Goal: Check status: Check status

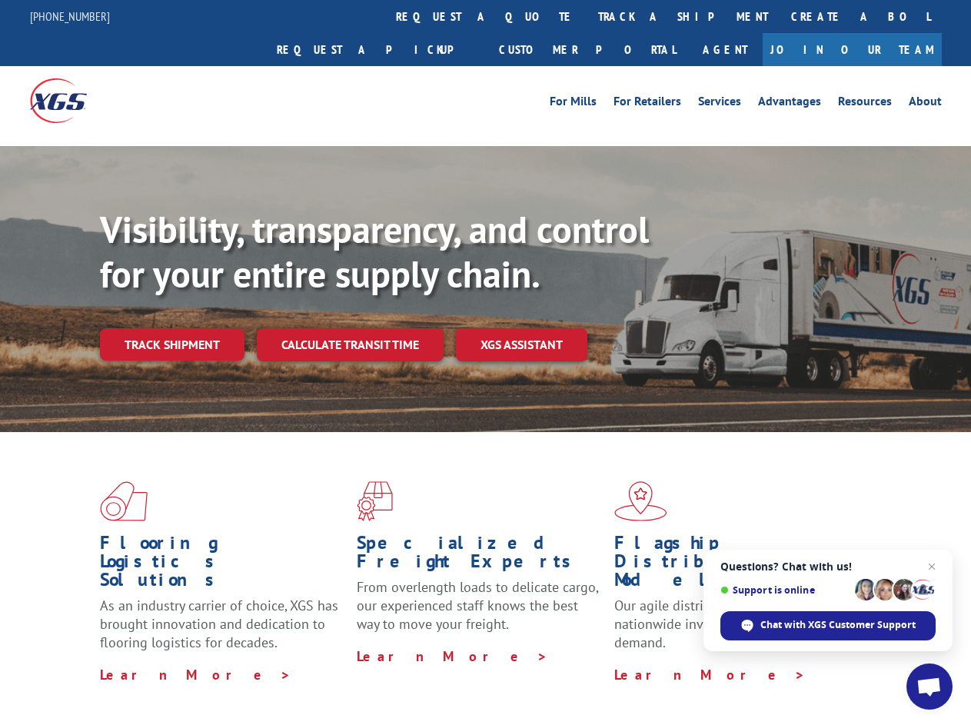
click at [485, 362] on div "Visibility, transparency, and control for your entire supply chain. Track shipm…" at bounding box center [535, 315] width 871 height 215
click at [587, 16] on link "track a shipment" at bounding box center [683, 16] width 193 height 33
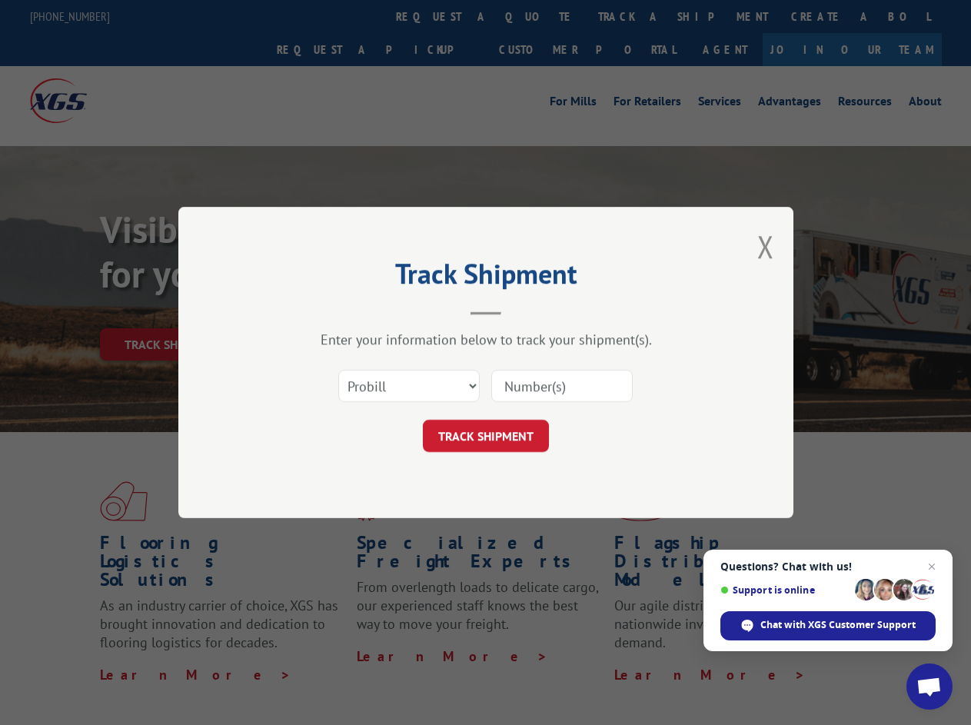
click at [537, 16] on div "Track Shipment Enter your information below to track your shipment(s). Select c…" at bounding box center [485, 362] width 971 height 725
click at [633, 16] on div "Track Shipment Enter your information below to track your shipment(s). Select c…" at bounding box center [485, 362] width 971 height 725
click at [171, 311] on div "Track Shipment Enter your information below to track your shipment(s). Select c…" at bounding box center [485, 362] width 971 height 725
click at [349, 311] on header "Track Shipment" at bounding box center [485, 289] width 461 height 52
click at [522, 311] on header "Track Shipment" at bounding box center [485, 289] width 461 height 52
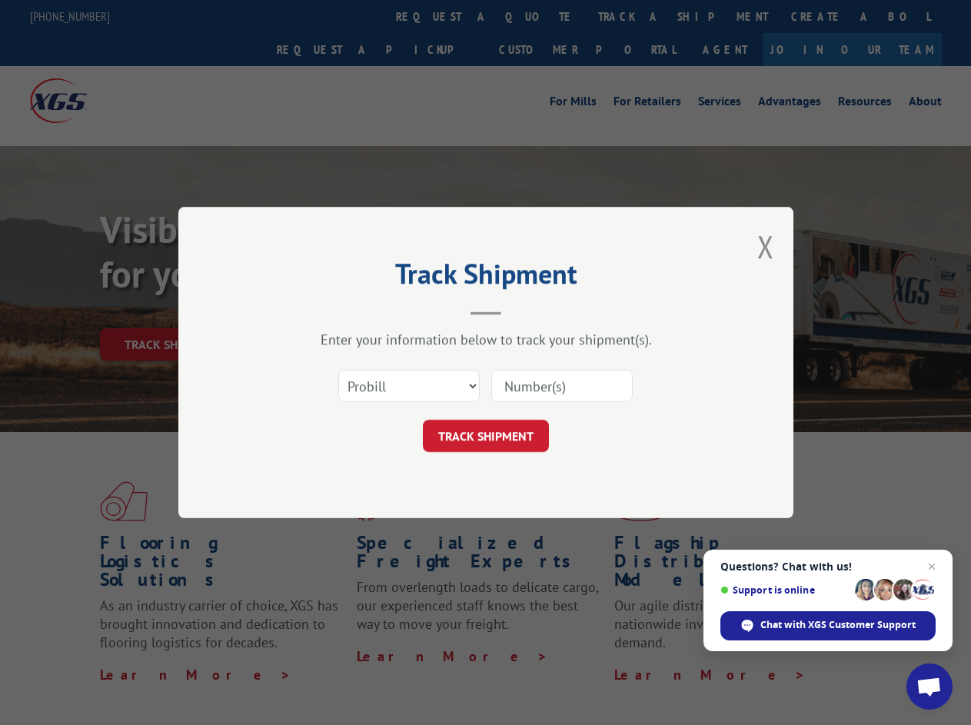
click at [930, 687] on span "Open chat" at bounding box center [929, 688] width 25 height 22
